Goal: Information Seeking & Learning: Check status

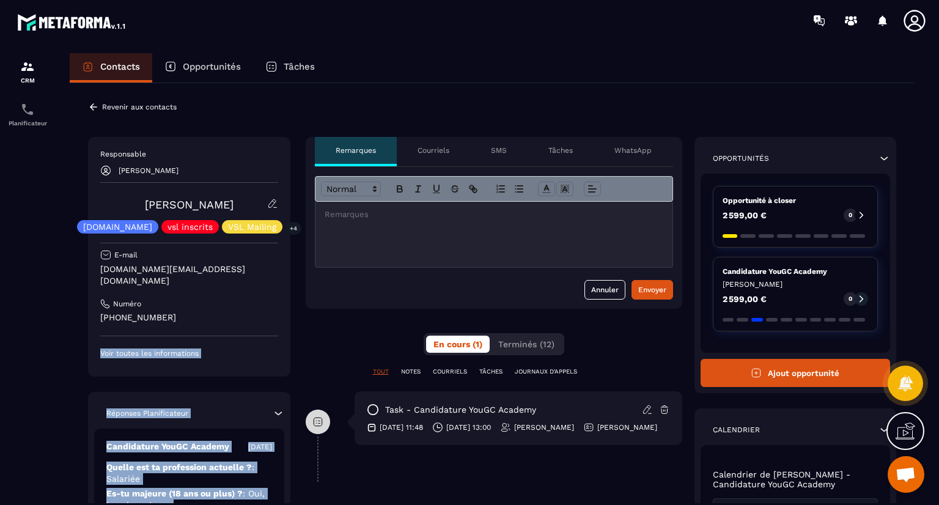
scroll to position [310, 0]
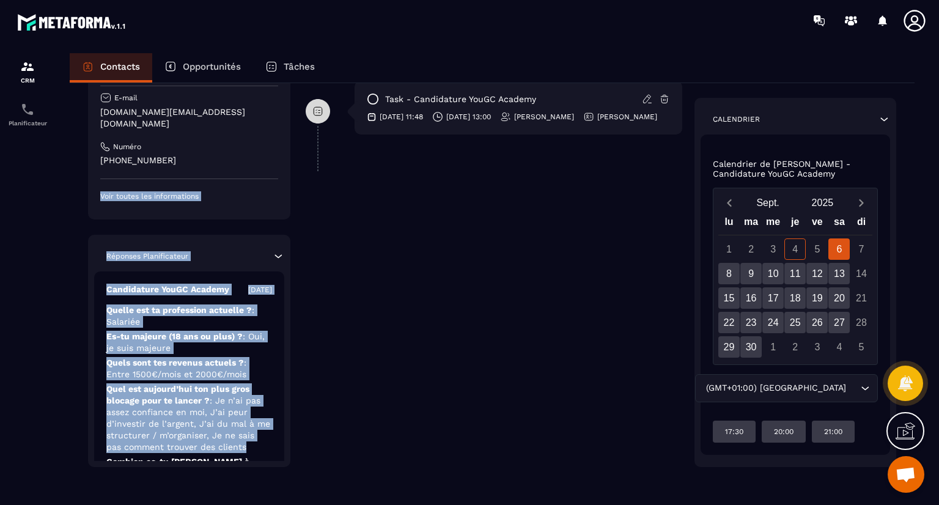
drag, startPoint x: 272, startPoint y: 308, endPoint x: 273, endPoint y: 444, distance: 136.3
click at [273, 444] on div "Responsable [PERSON_NAME] [PERSON_NAME] [DOMAIN_NAME] vsl inscrits VSL Mailing …" at bounding box center [189, 223] width 202 height 487
click at [271, 373] on p "Quels sont tes revenus actuels ? : Entre 1500€/mois et 2000€/mois" at bounding box center [189, 368] width 166 height 23
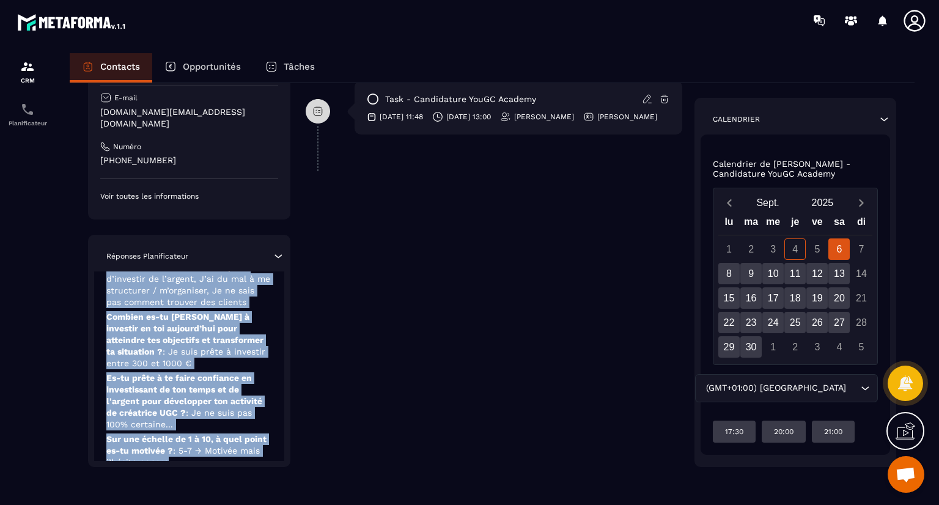
scroll to position [174, 0]
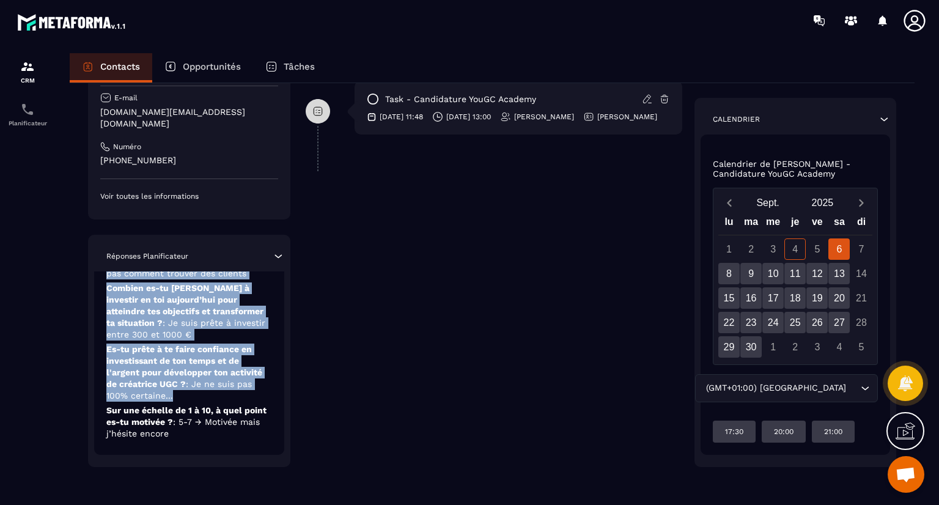
click at [242, 397] on div "Candidature YouGC Academy [DATE] Quelle est ta profession actuelle ? : Salariée…" at bounding box center [189, 276] width 190 height 357
click at [207, 334] on p "Combien es-tu [PERSON_NAME] à investir en toi aujourd’hui pour atteindre tes ob…" at bounding box center [189, 311] width 166 height 58
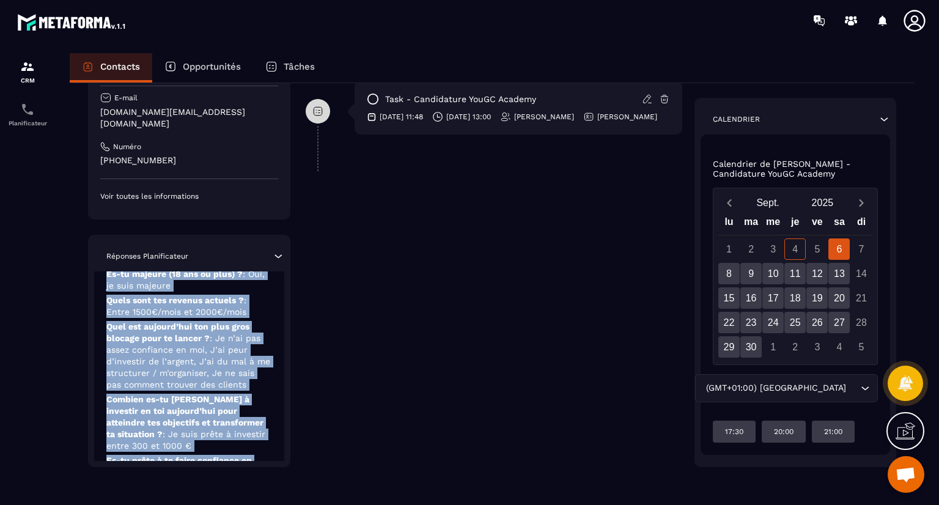
scroll to position [0, 0]
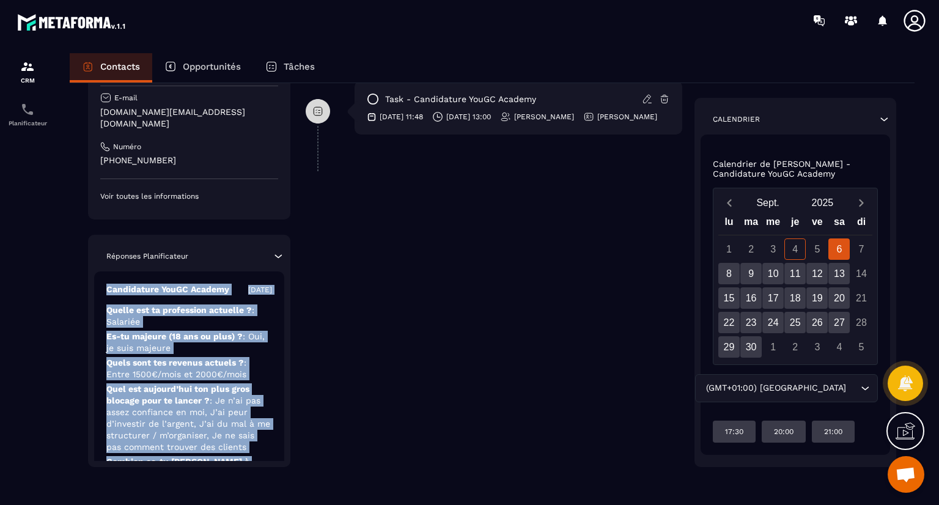
drag, startPoint x: 226, startPoint y: 441, endPoint x: 246, endPoint y: 254, distance: 188.2
click at [246, 254] on div "Réponses Planificateur Candidature YouGC Academy [DATE] Quelle est ta professio…" at bounding box center [189, 351] width 202 height 232
click at [257, 323] on p "Quelle est ta profession actuelle ? : [GEOGRAPHIC_DATA]" at bounding box center [189, 315] width 166 height 23
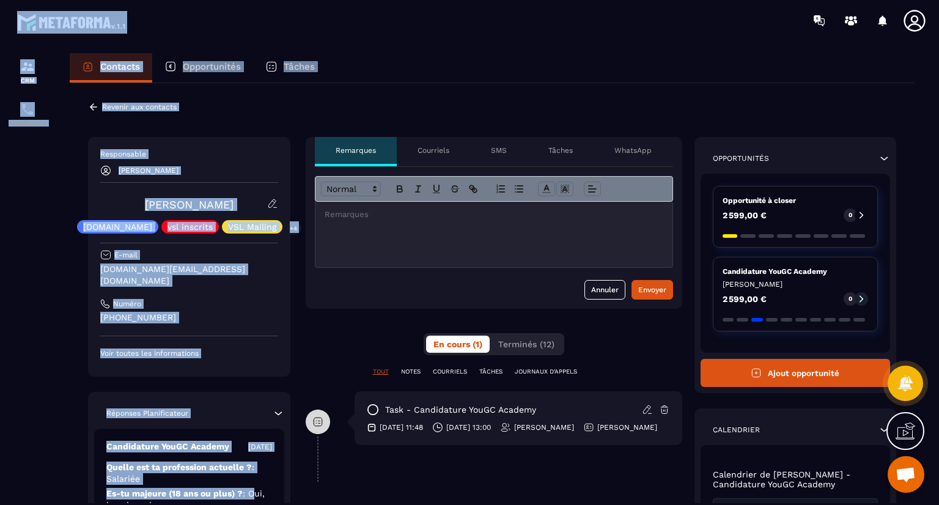
drag, startPoint x: 253, startPoint y: 320, endPoint x: 229, endPoint y: 39, distance: 281.5
click at [229, 39] on main "CRM Planificateur Contacts Opportunités Tâches Revenir aux contacts Responsable…" at bounding box center [469, 252] width 939 height 505
click at [210, 97] on div "Revenir aux contacts Responsable [PERSON_NAME] [PERSON_NAME] [DOMAIN_NAME] vsl …" at bounding box center [492, 448] width 845 height 731
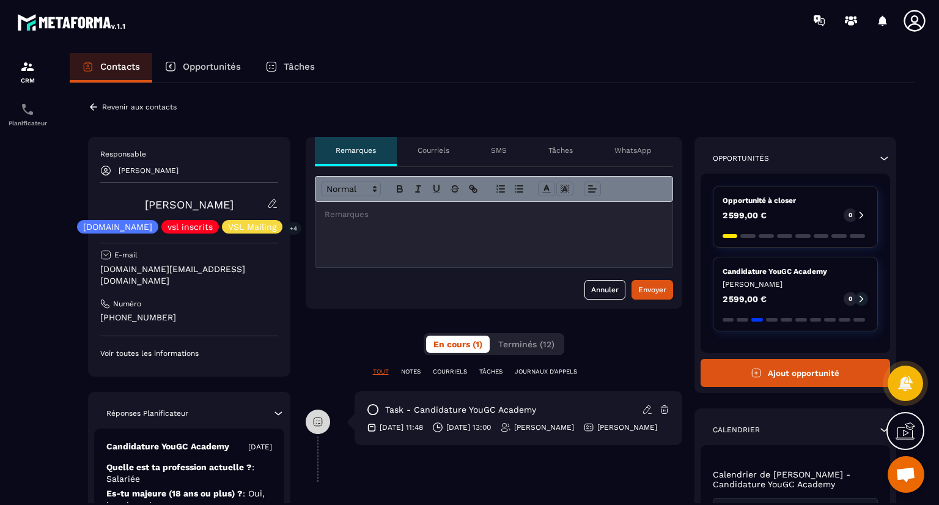
click at [92, 106] on icon at bounding box center [93, 106] width 11 height 11
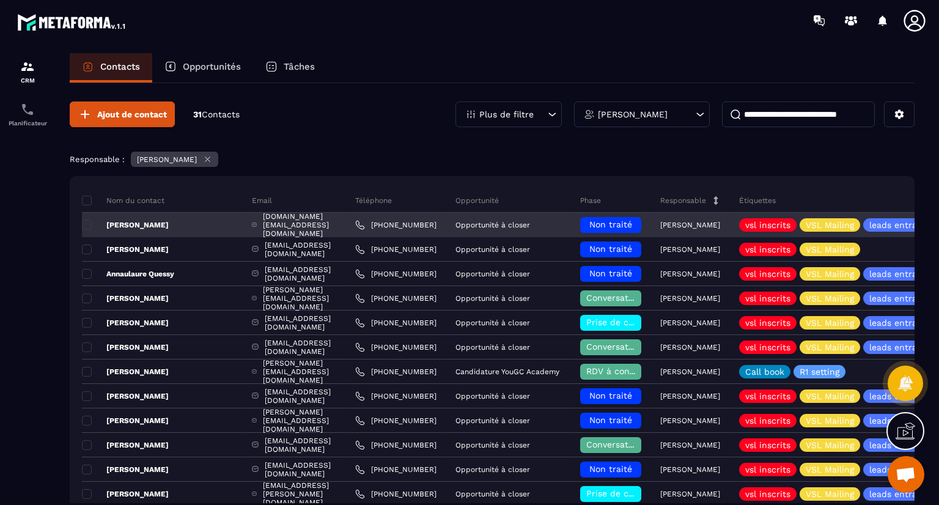
click at [147, 225] on p "[PERSON_NAME]" at bounding box center [125, 225] width 87 height 10
